Goal: Task Accomplishment & Management: Use online tool/utility

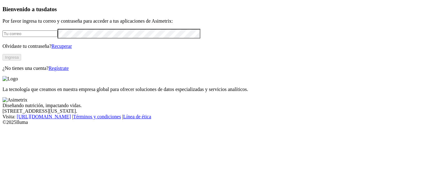
type input "[EMAIL_ADDRESS][PERSON_NAME][DOMAIN_NAME]"
click at [21, 61] on button "Ingresa" at bounding box center [11, 57] width 19 height 7
